Goal: Task Accomplishment & Management: Complete application form

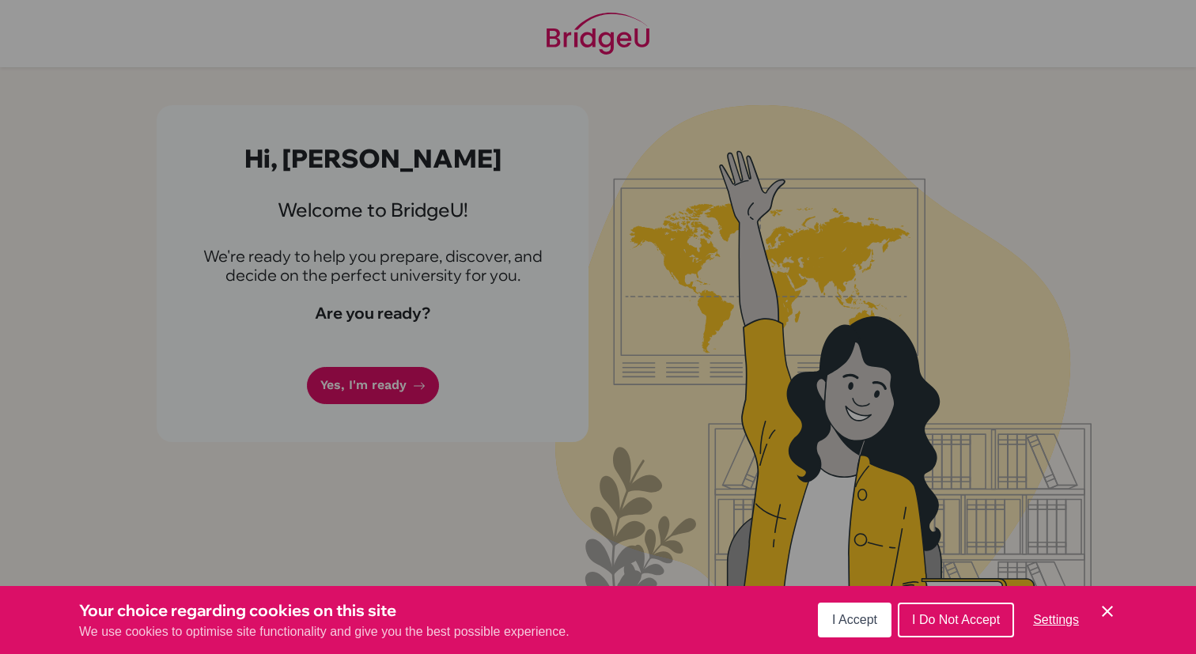
click at [877, 615] on button "I Accept" at bounding box center [855, 620] width 74 height 35
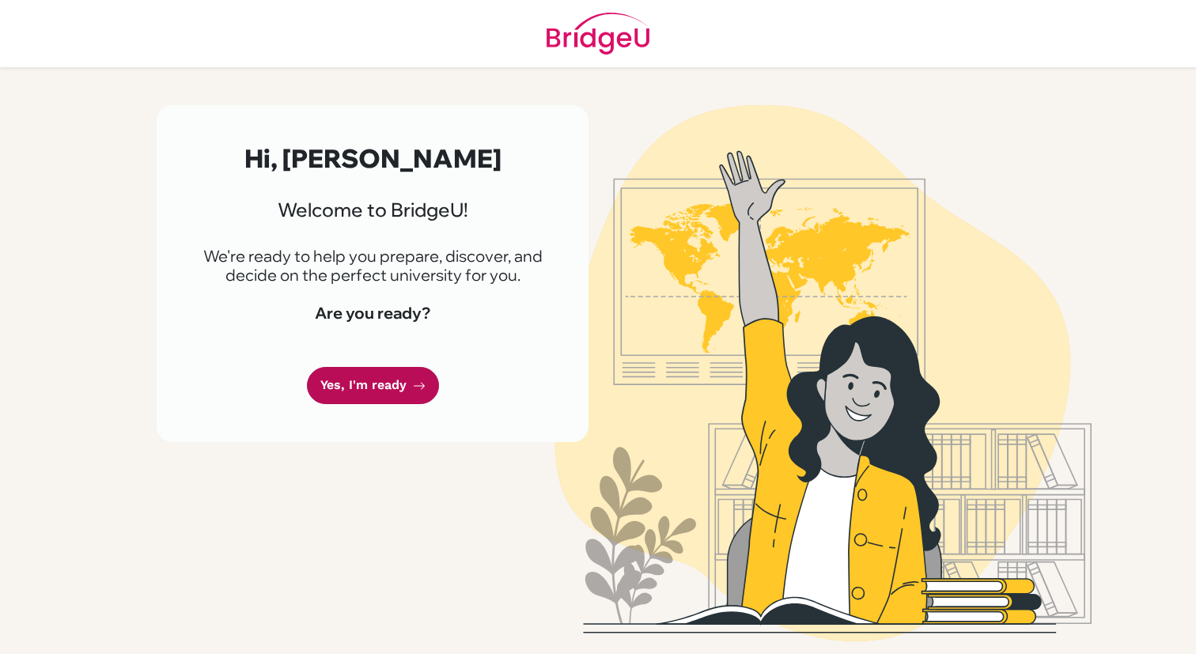
click at [369, 376] on link "Yes, I'm ready" at bounding box center [373, 385] width 132 height 37
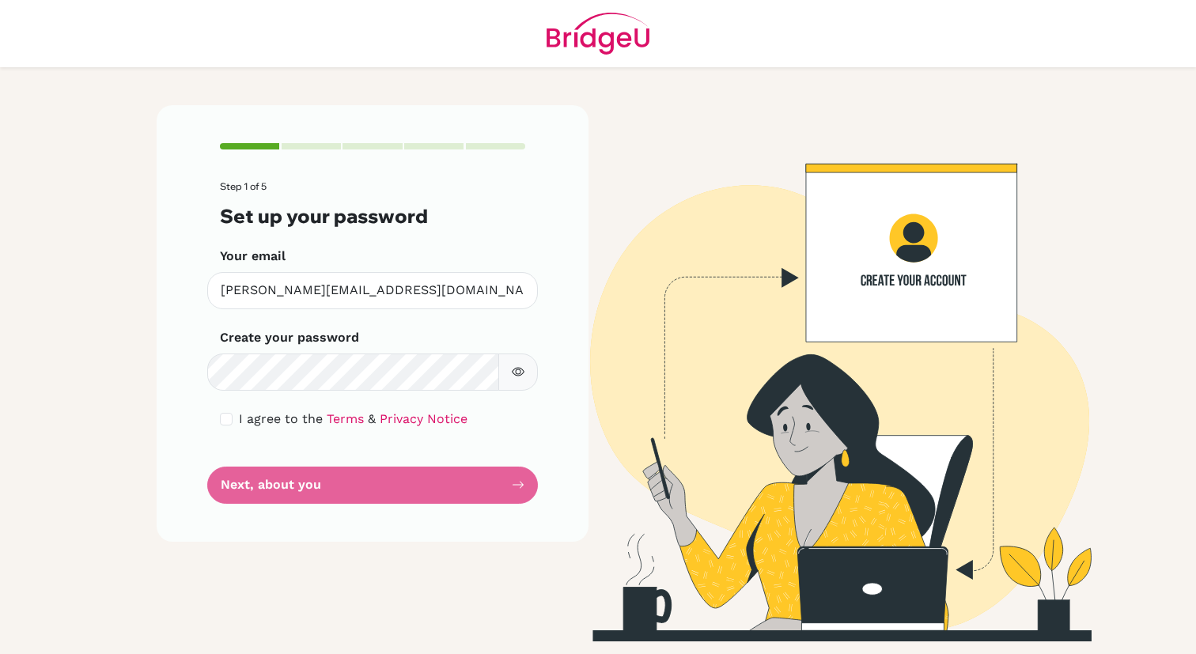
click at [328, 491] on form "Step 1 of 5 Set up your password Your email matteo.sartori@isverona.com Invalid…" at bounding box center [372, 342] width 305 height 322
click at [228, 417] on input "checkbox" at bounding box center [226, 419] width 13 height 13
checkbox input "true"
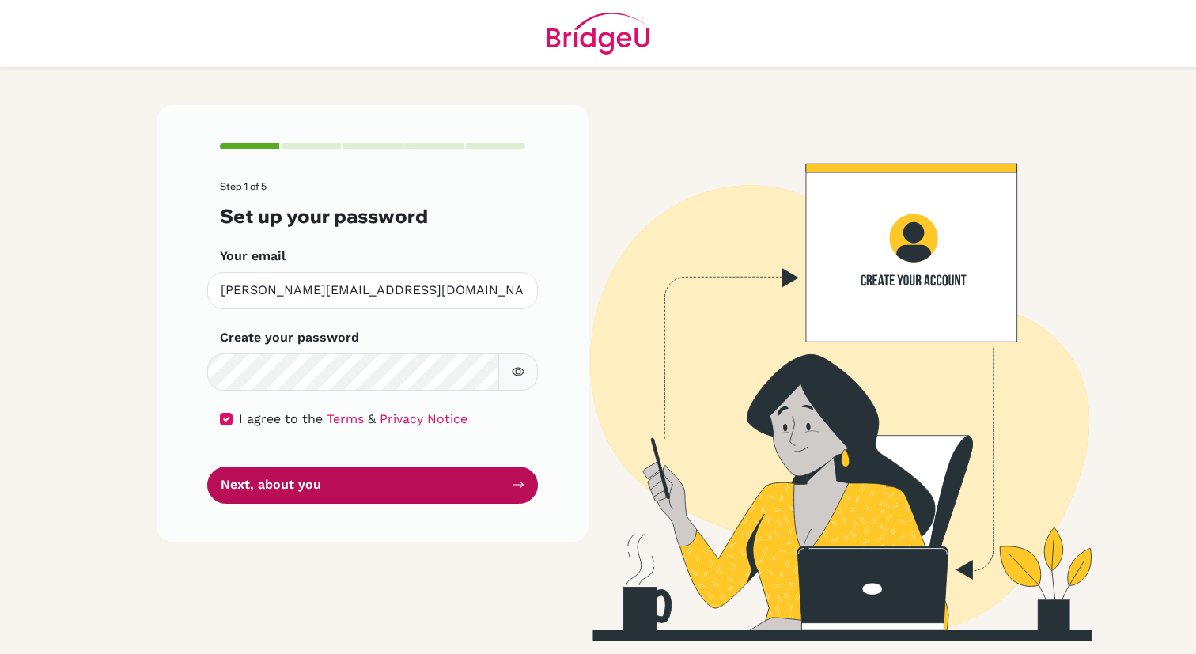
click at [319, 479] on button "Next, about you" at bounding box center [372, 485] width 331 height 37
